Goal: Task Accomplishment & Management: Manage account settings

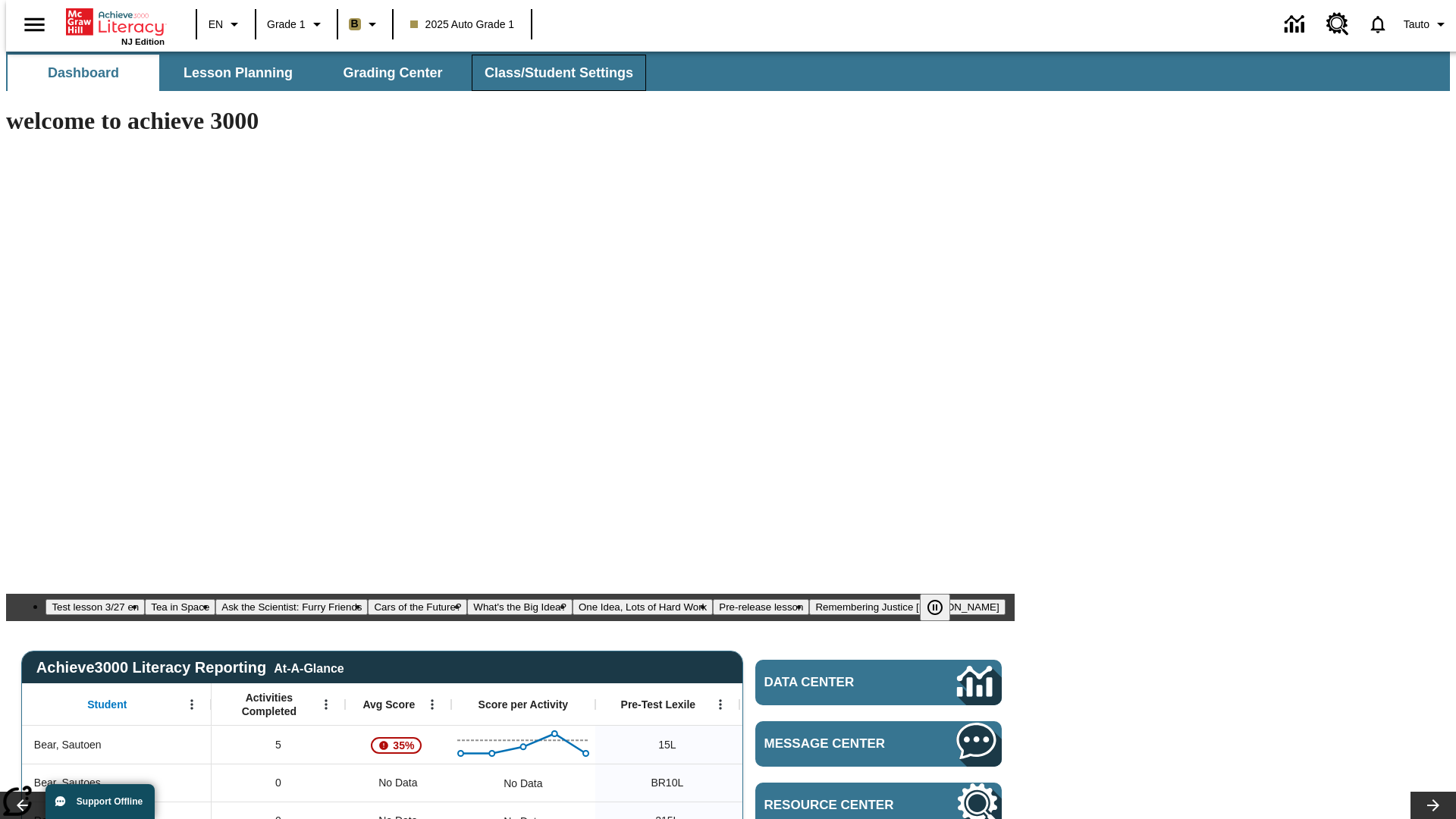
click at [550, 73] on span "Class/Student Settings" at bounding box center [558, 72] width 149 height 17
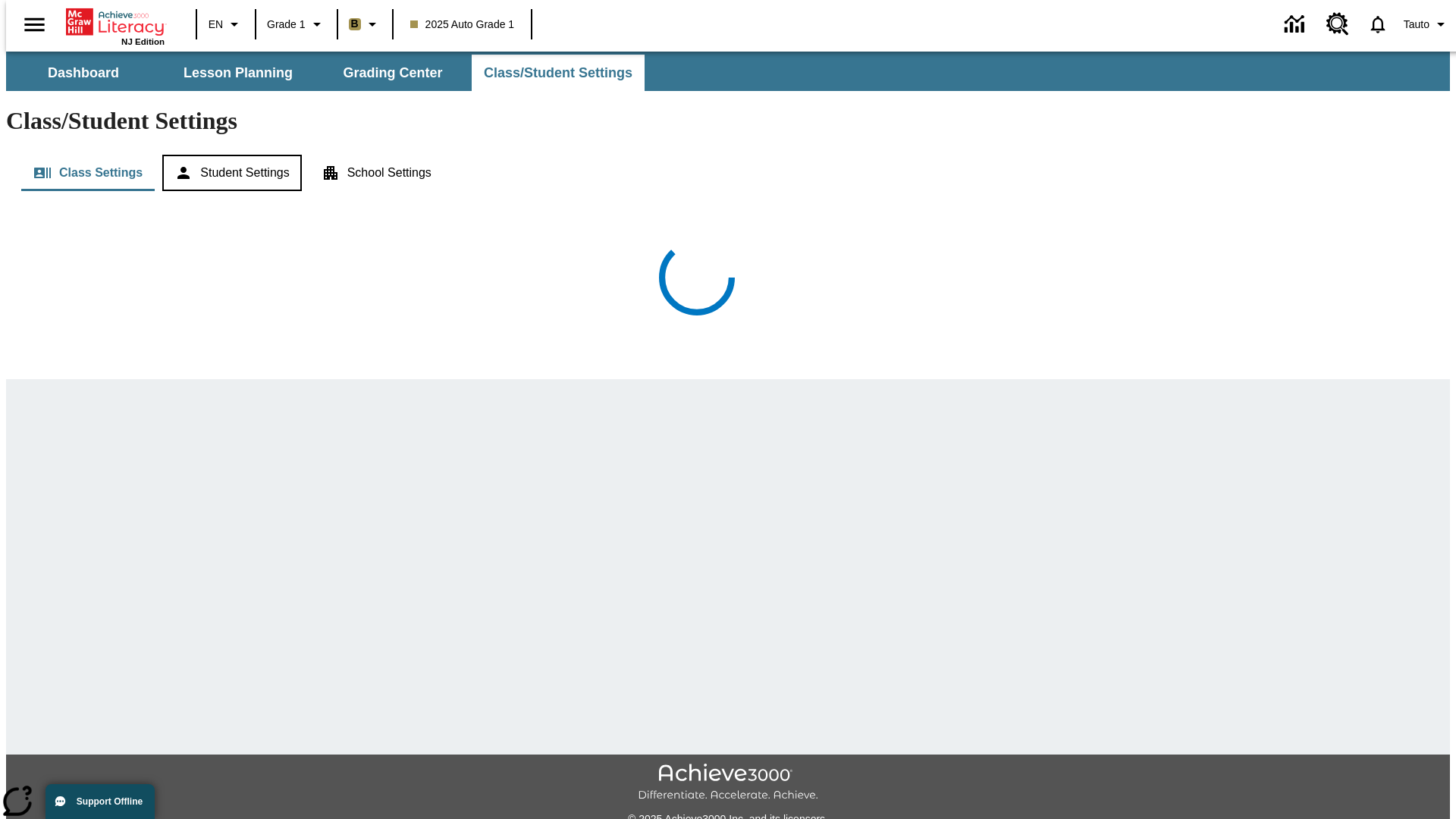
click at [228, 154] on button "Student Settings" at bounding box center [232, 173] width 139 height 36
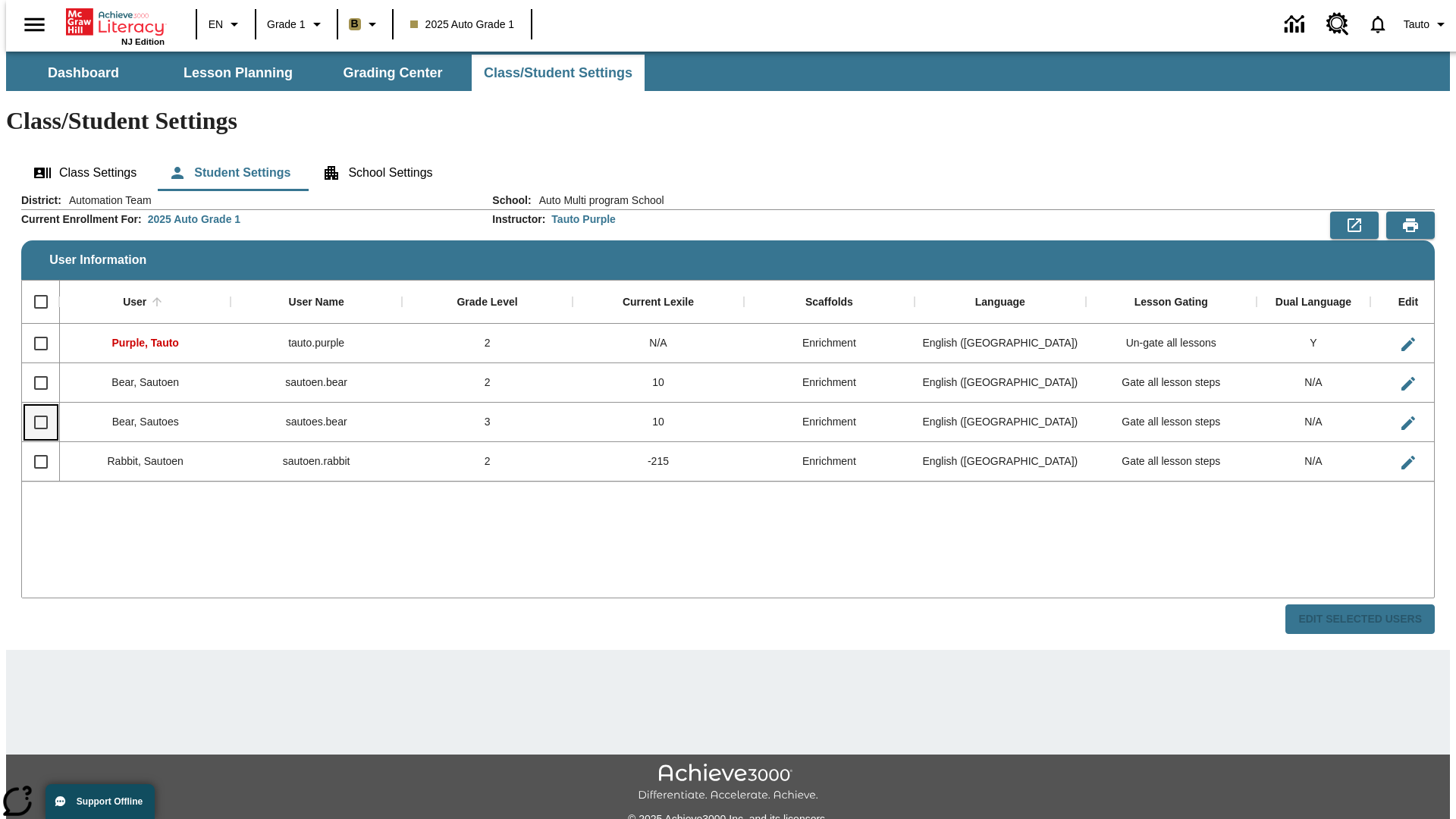
click at [34, 407] on input "Select row" at bounding box center [40, 422] width 32 height 32
checkbox input "true"
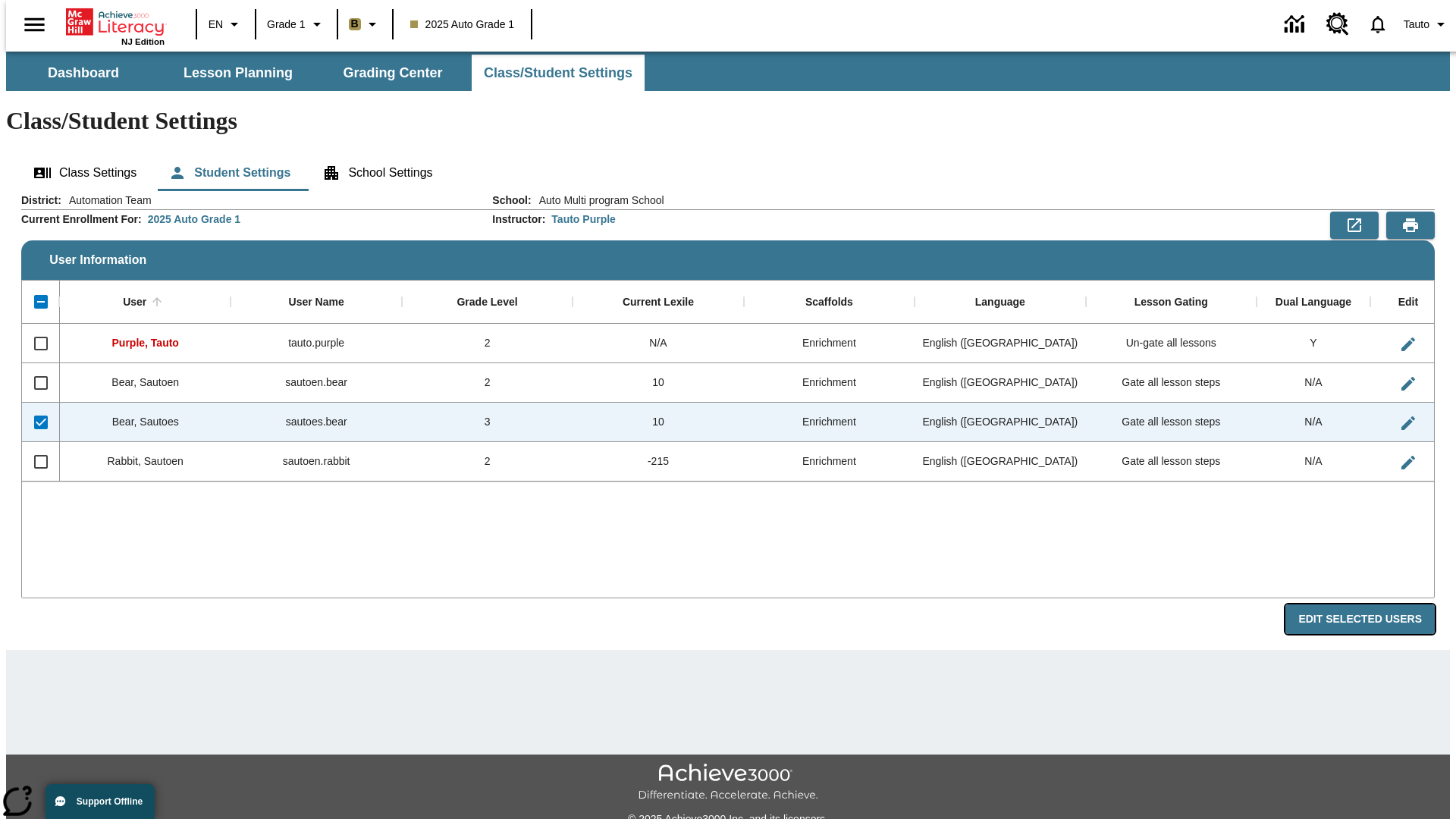
click at [1372, 605] on button "Edit Selected Users" at bounding box center [1360, 619] width 149 height 30
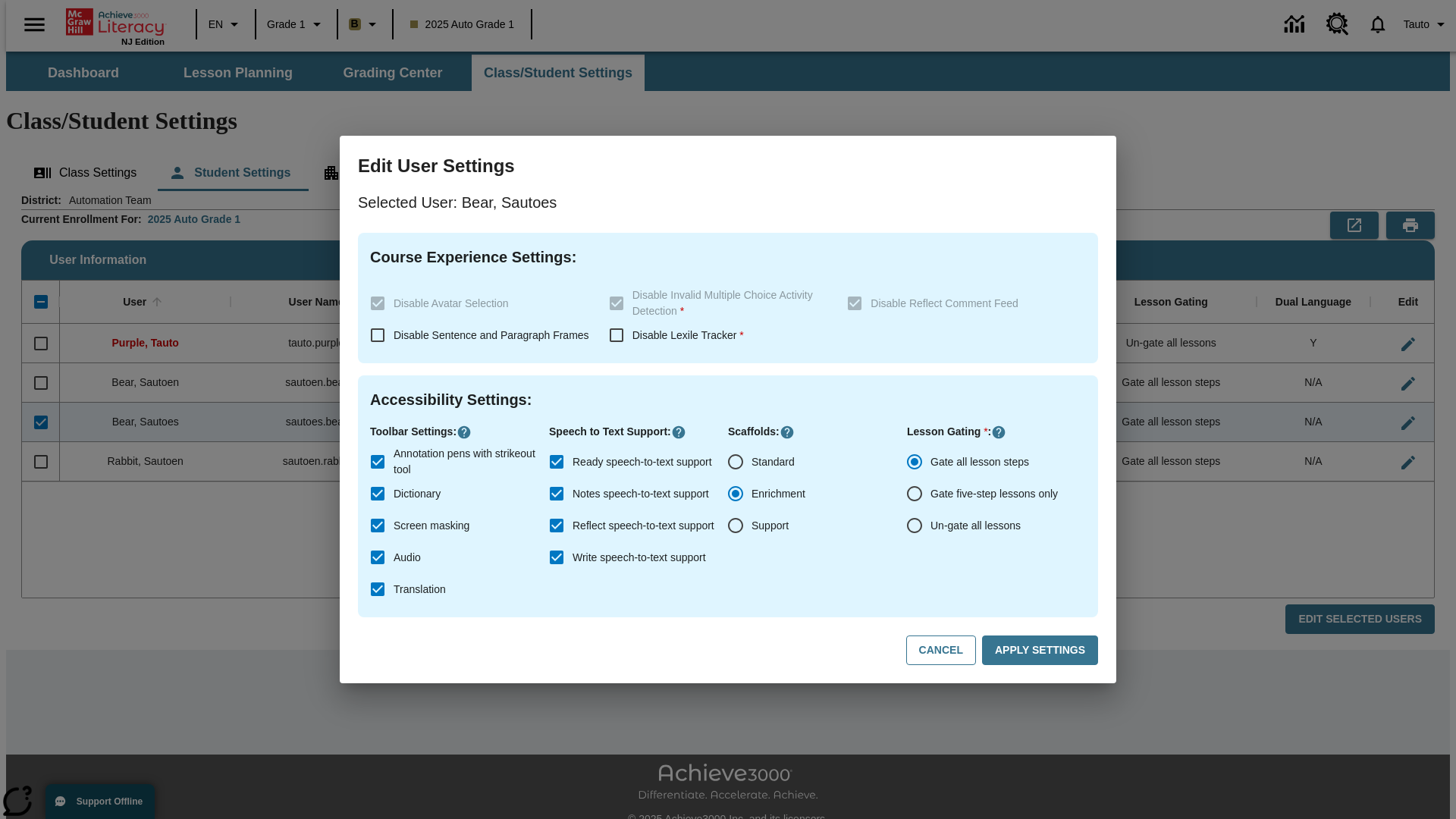
click at [915, 526] on input "Un-gate all lessons" at bounding box center [914, 526] width 32 height 32
radio input "true"
click at [1043, 651] on button "Apply Settings" at bounding box center [1040, 651] width 116 height 30
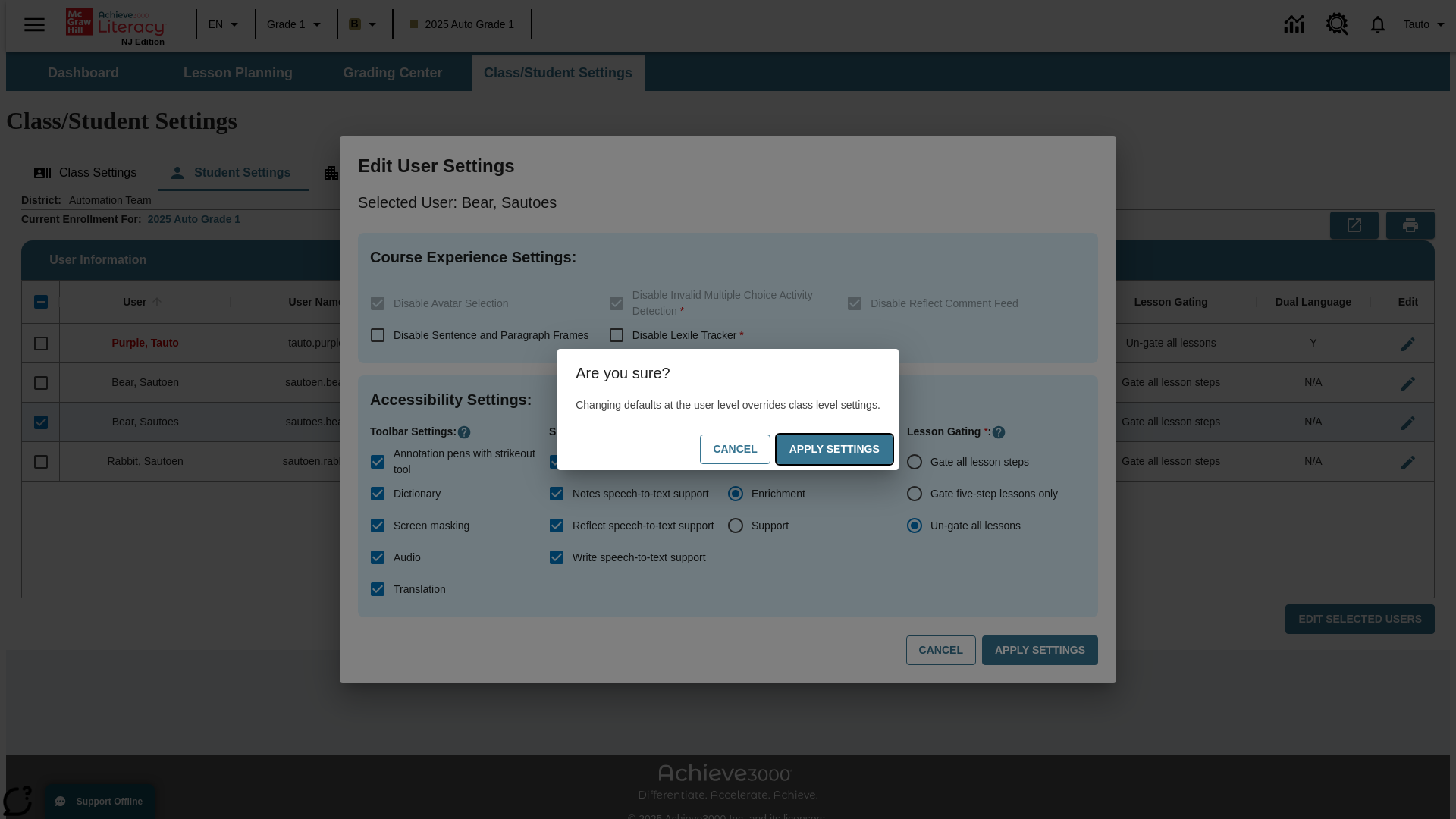
click at [849, 449] on button "Apply Settings" at bounding box center [834, 449] width 116 height 30
radio input "true"
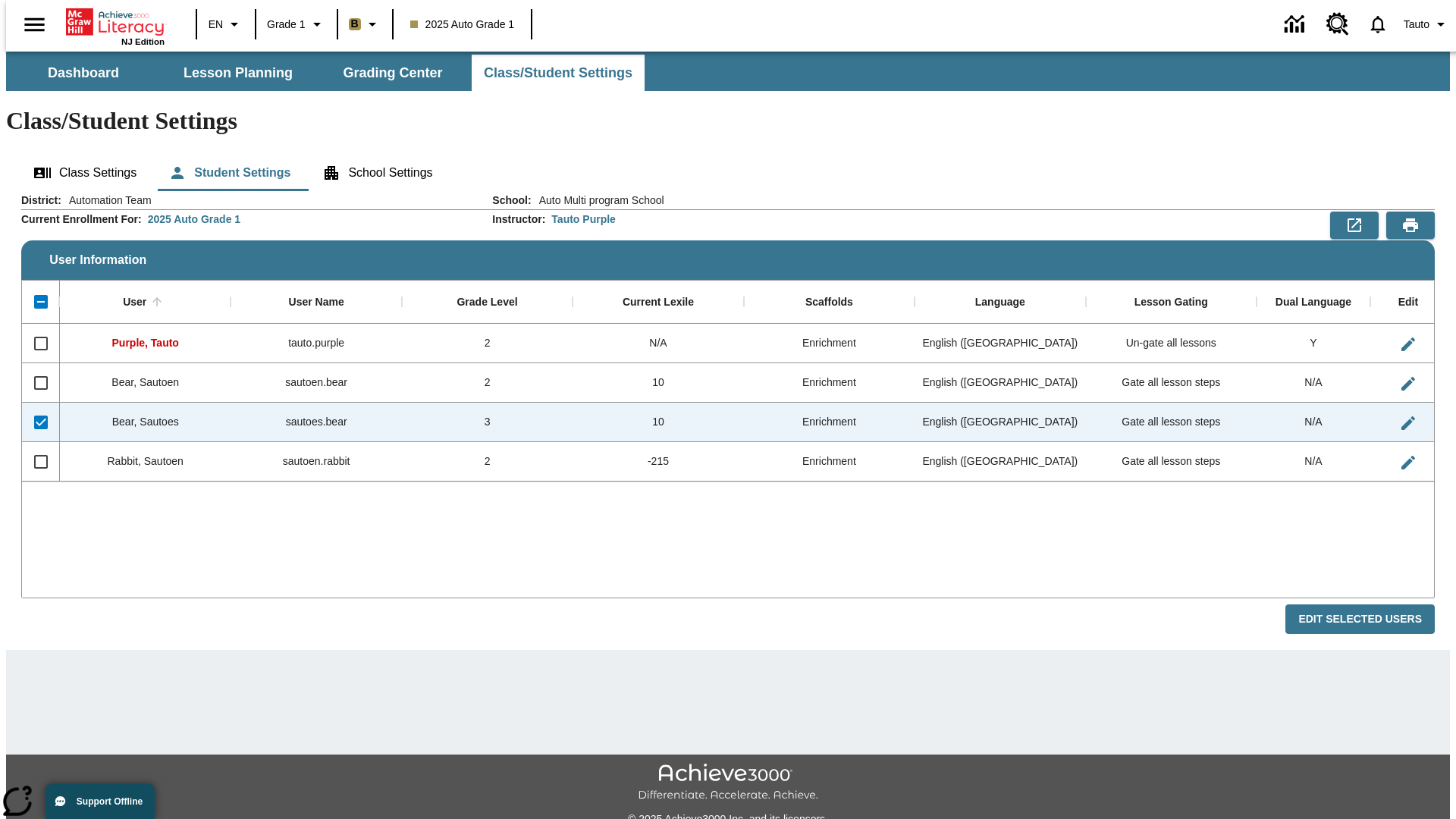
checkbox input "false"
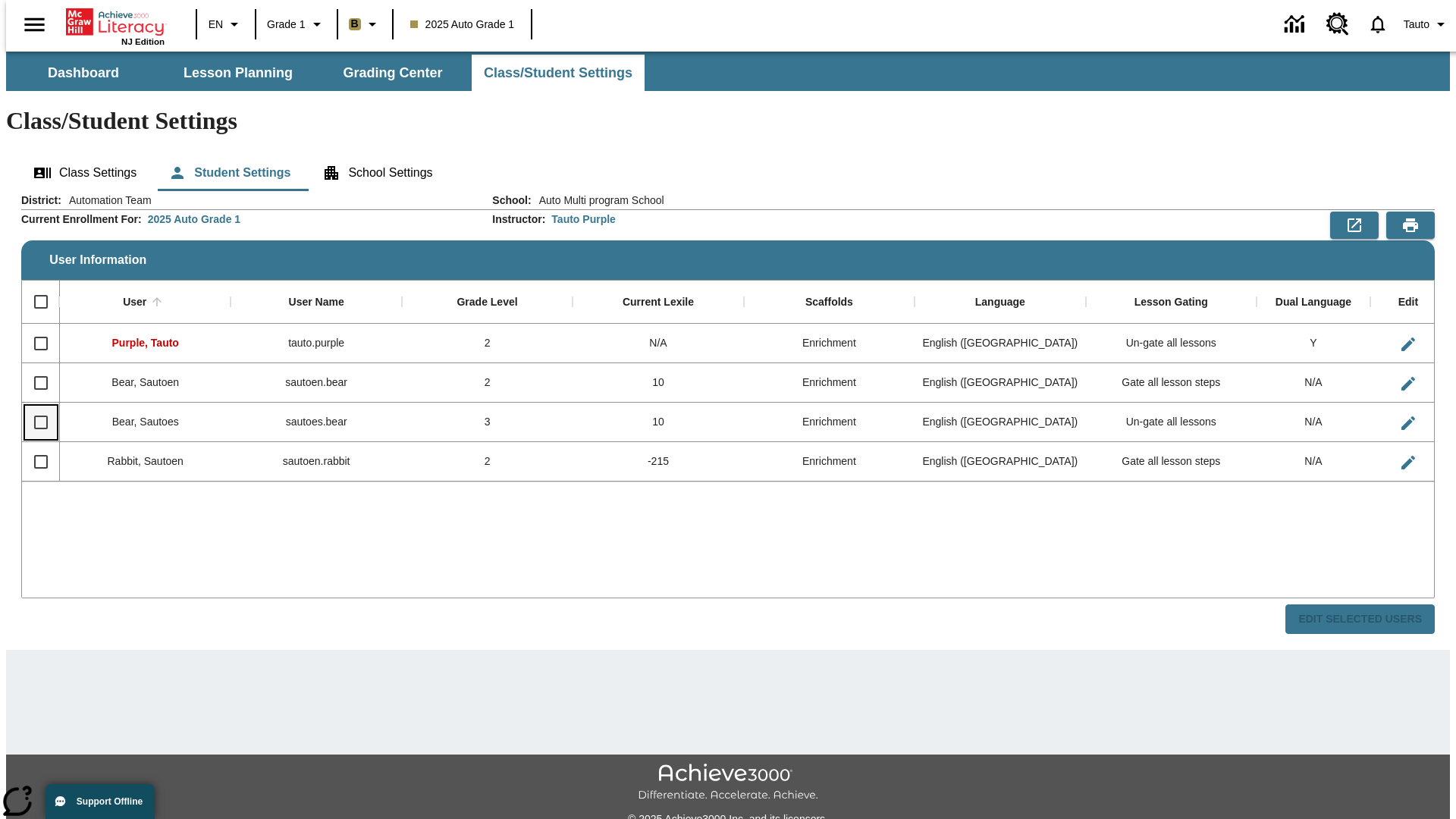
click at [34, 407] on input "Select row" at bounding box center [40, 422] width 32 height 32
checkbox input "true"
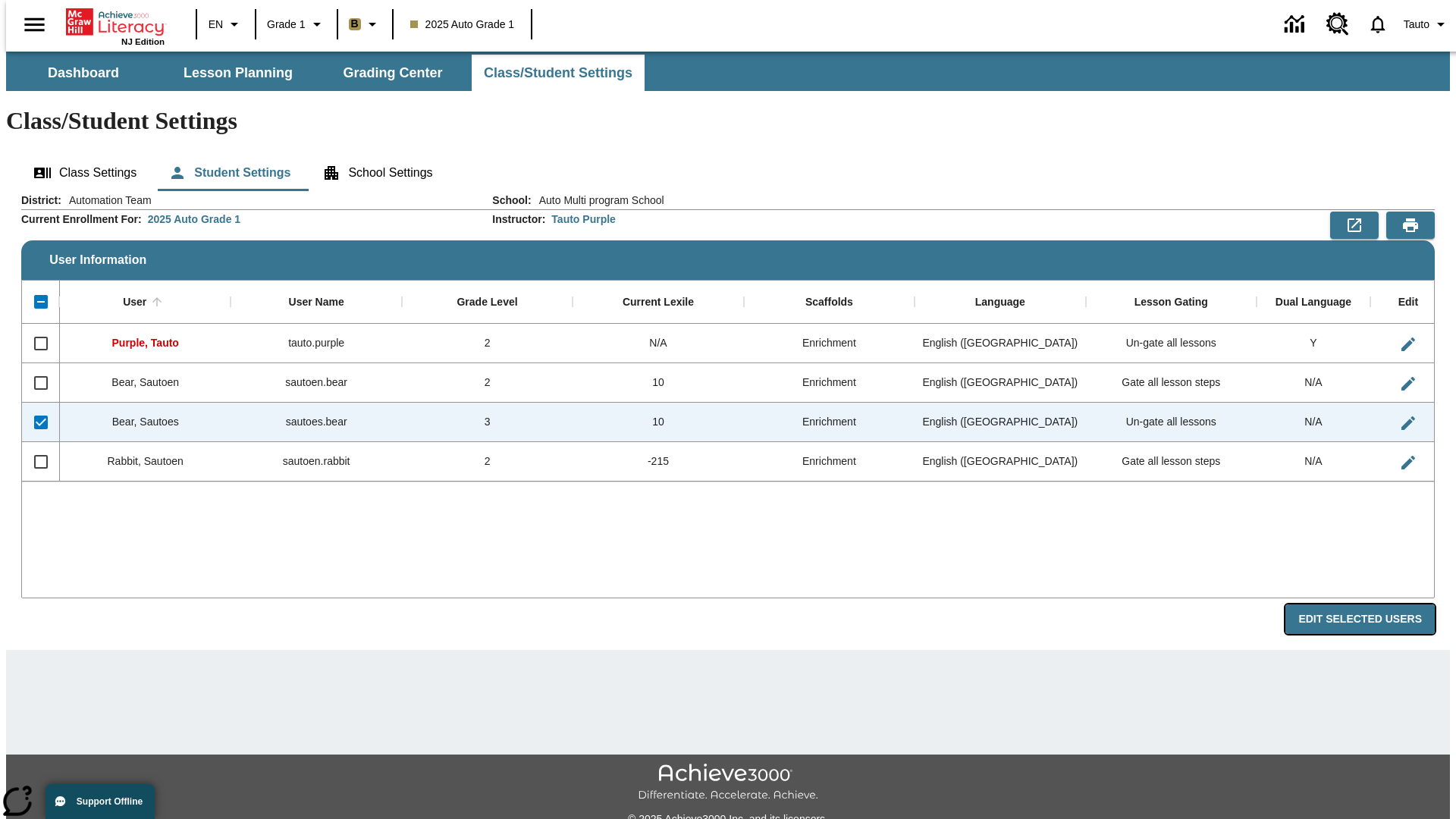
click at [1372, 605] on button "Edit Selected Users" at bounding box center [1360, 619] width 149 height 30
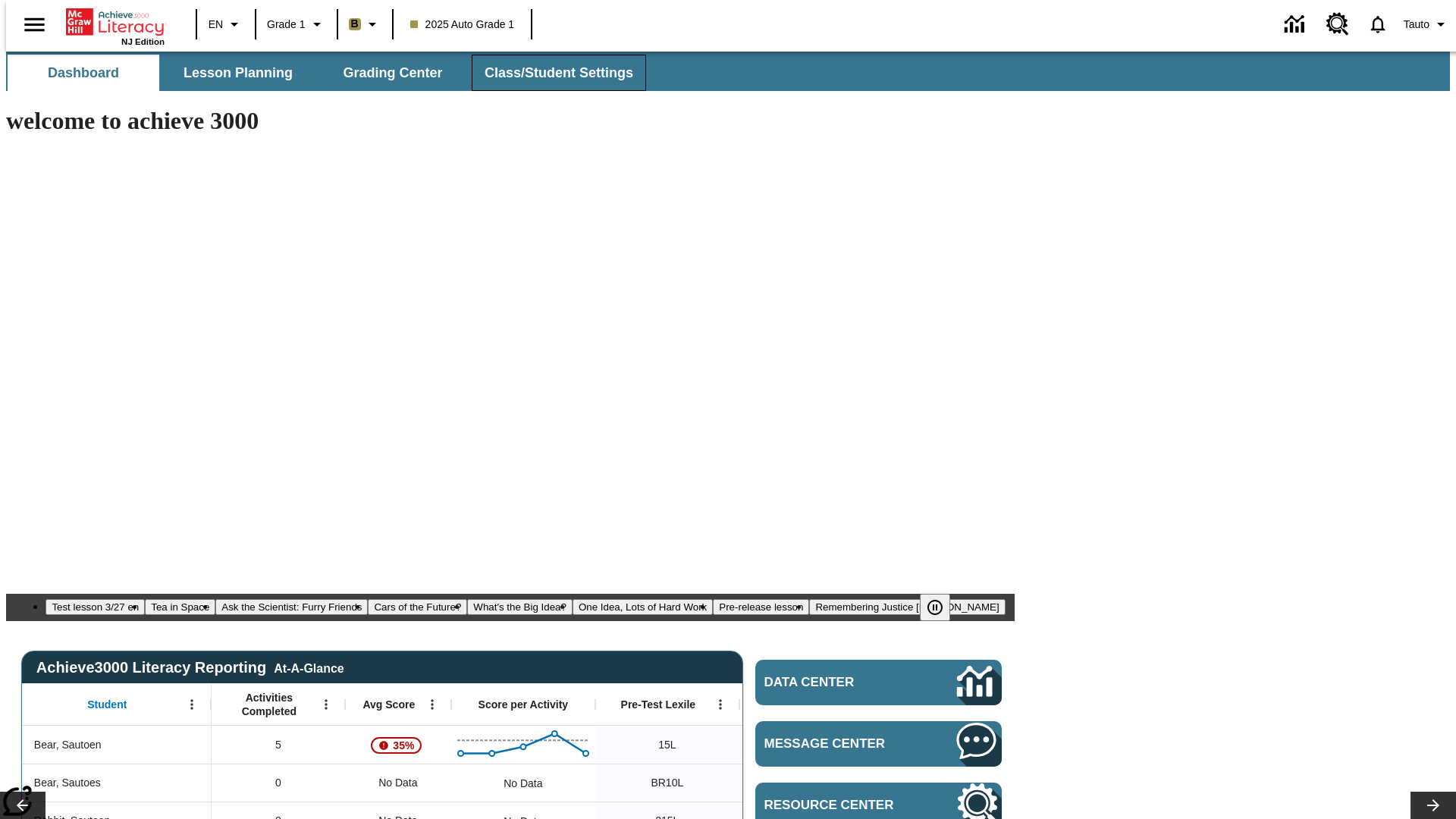
click at [550, 73] on span "Class/Student Settings" at bounding box center [558, 72] width 149 height 17
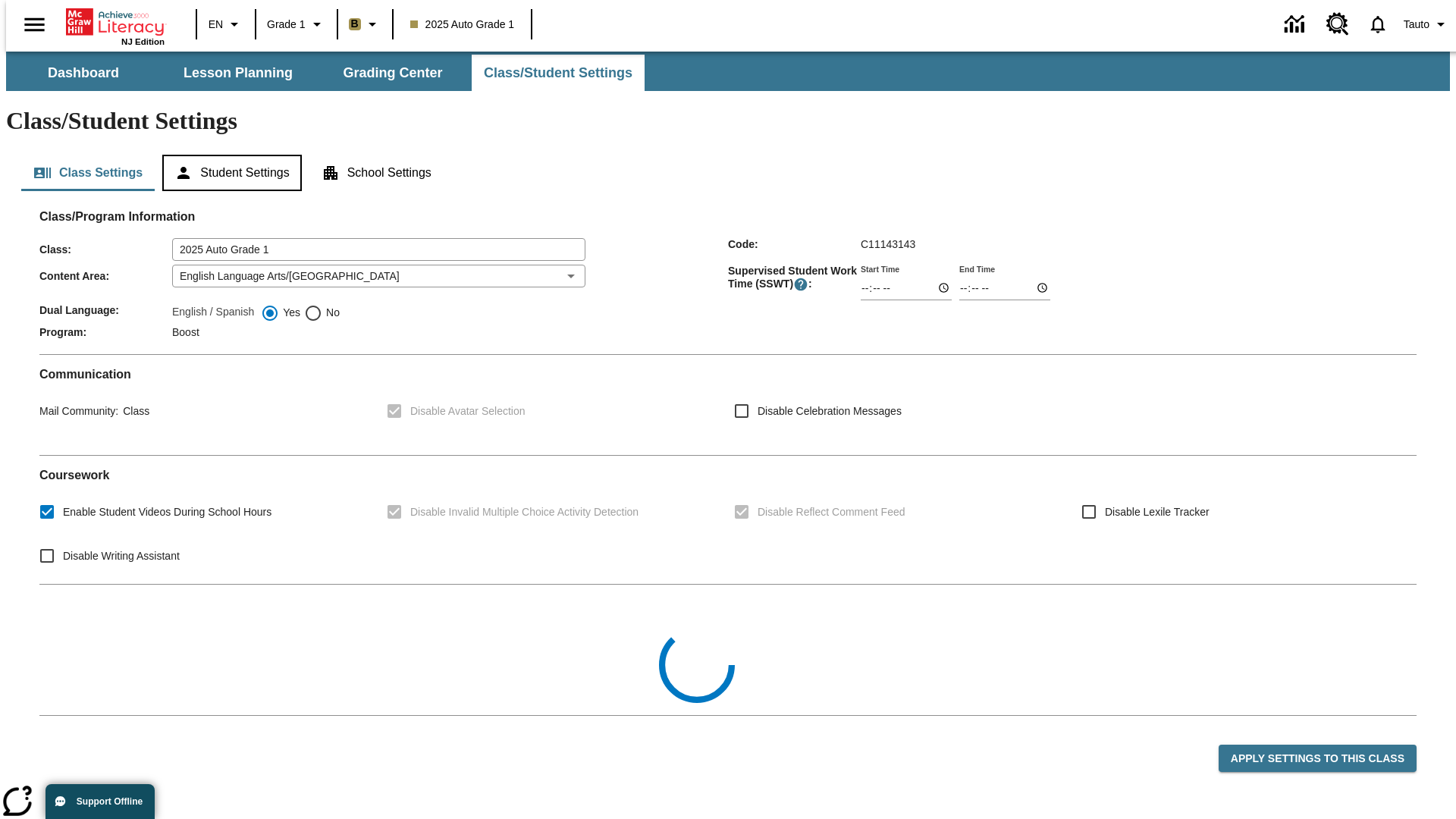
click at [228, 154] on button "Student Settings" at bounding box center [232, 173] width 139 height 36
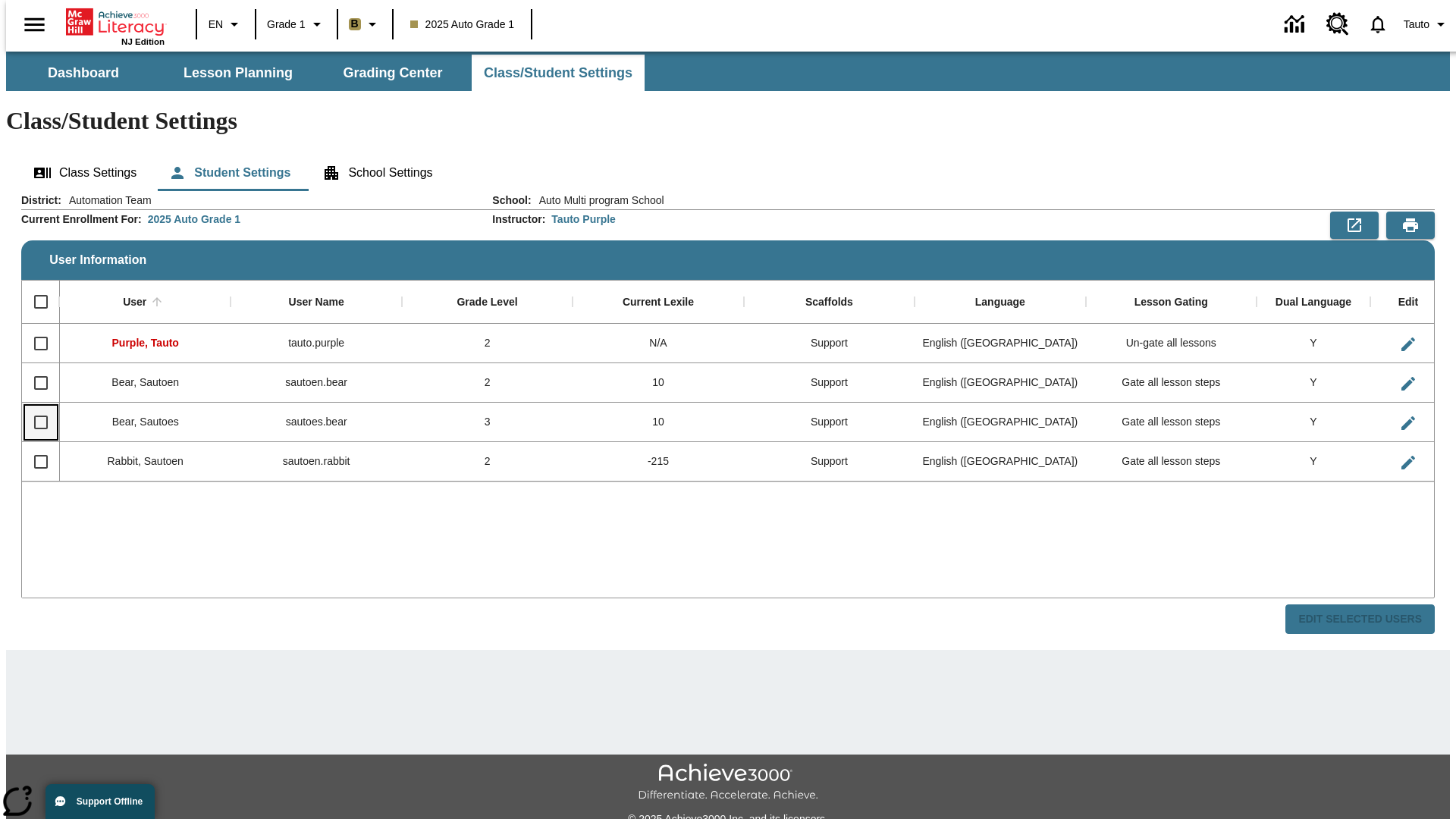
click at [34, 407] on input "Select row" at bounding box center [40, 422] width 32 height 32
checkbox input "true"
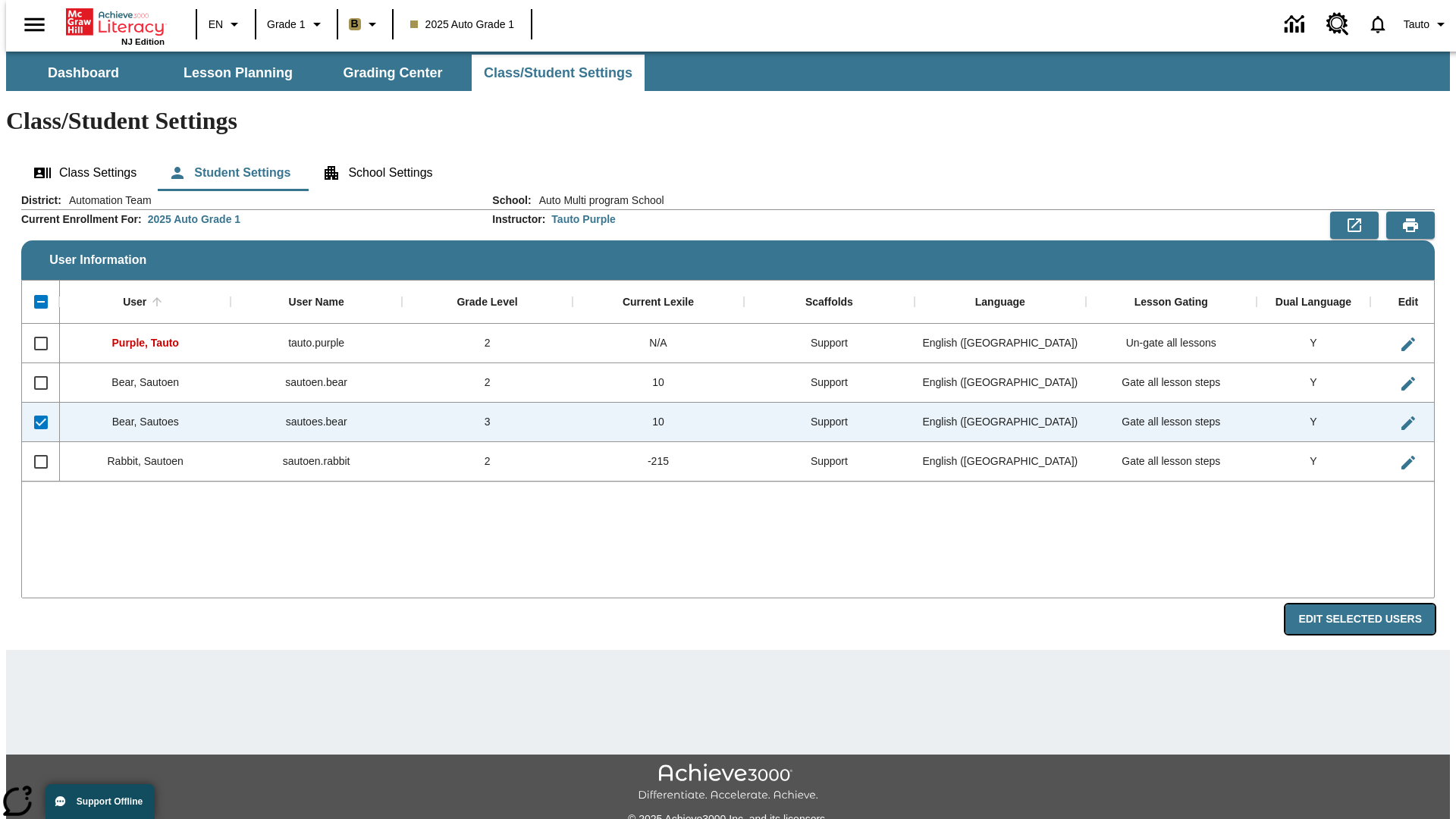
click at [1372, 605] on button "Edit Selected Users" at bounding box center [1360, 619] width 149 height 30
